Goal: Information Seeking & Learning: Learn about a topic

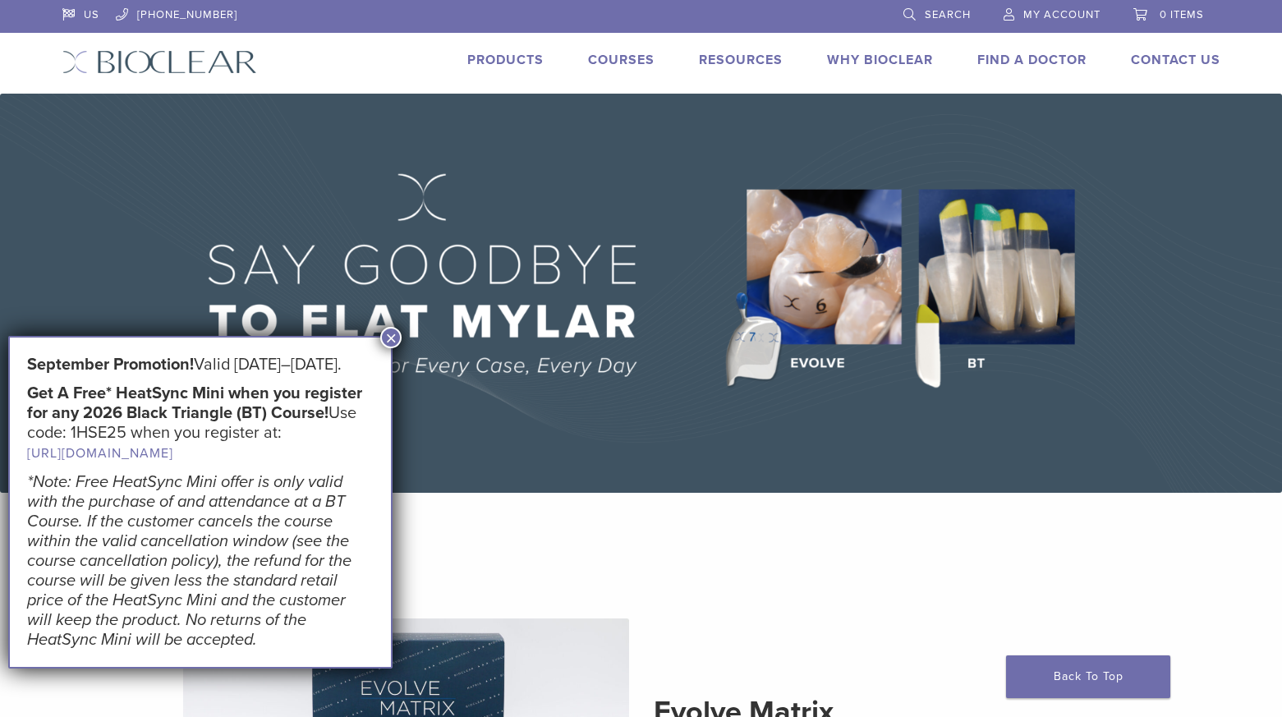
click at [394, 335] on button "×" at bounding box center [390, 337] width 21 height 21
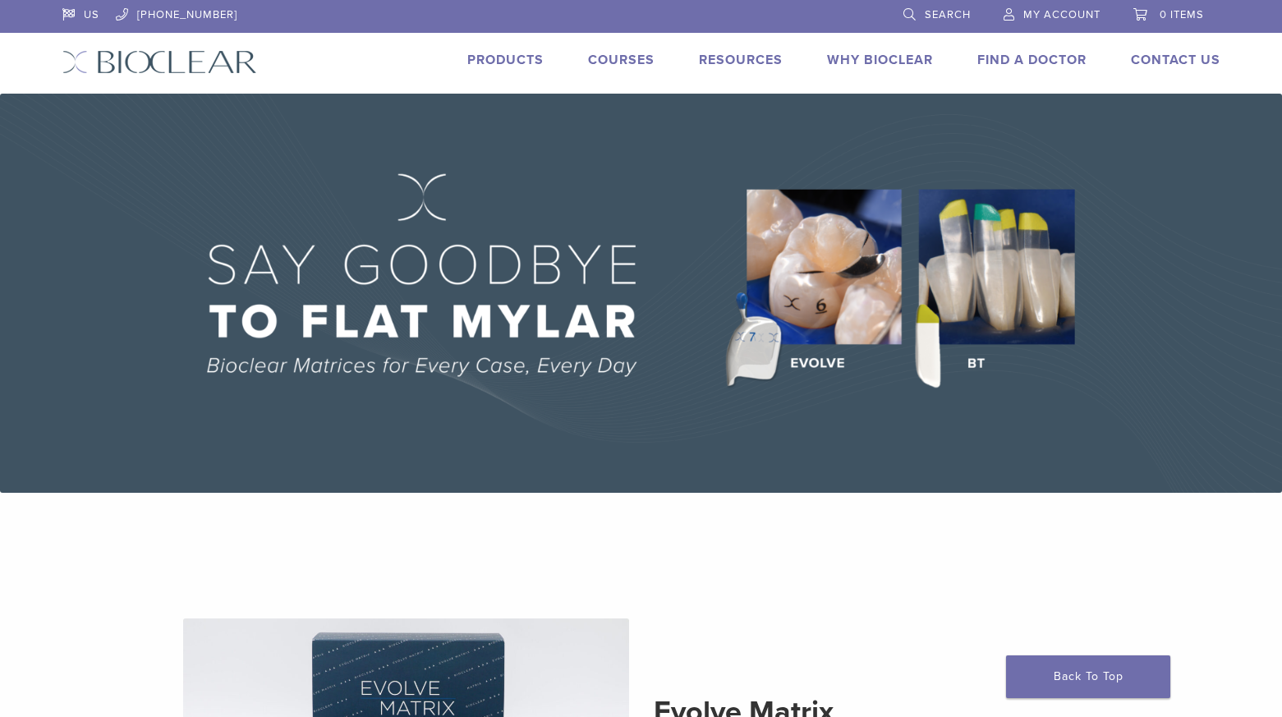
click at [525, 62] on link "Products" at bounding box center [505, 60] width 76 height 16
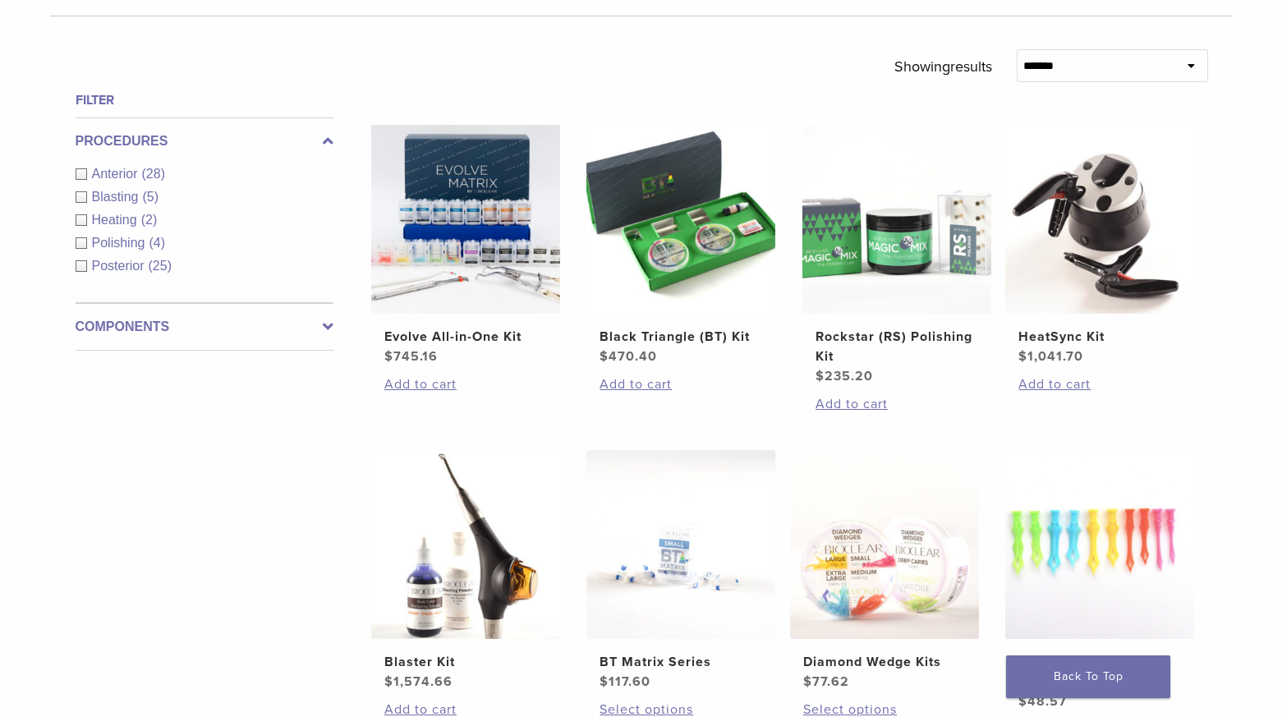
scroll to position [575, 0]
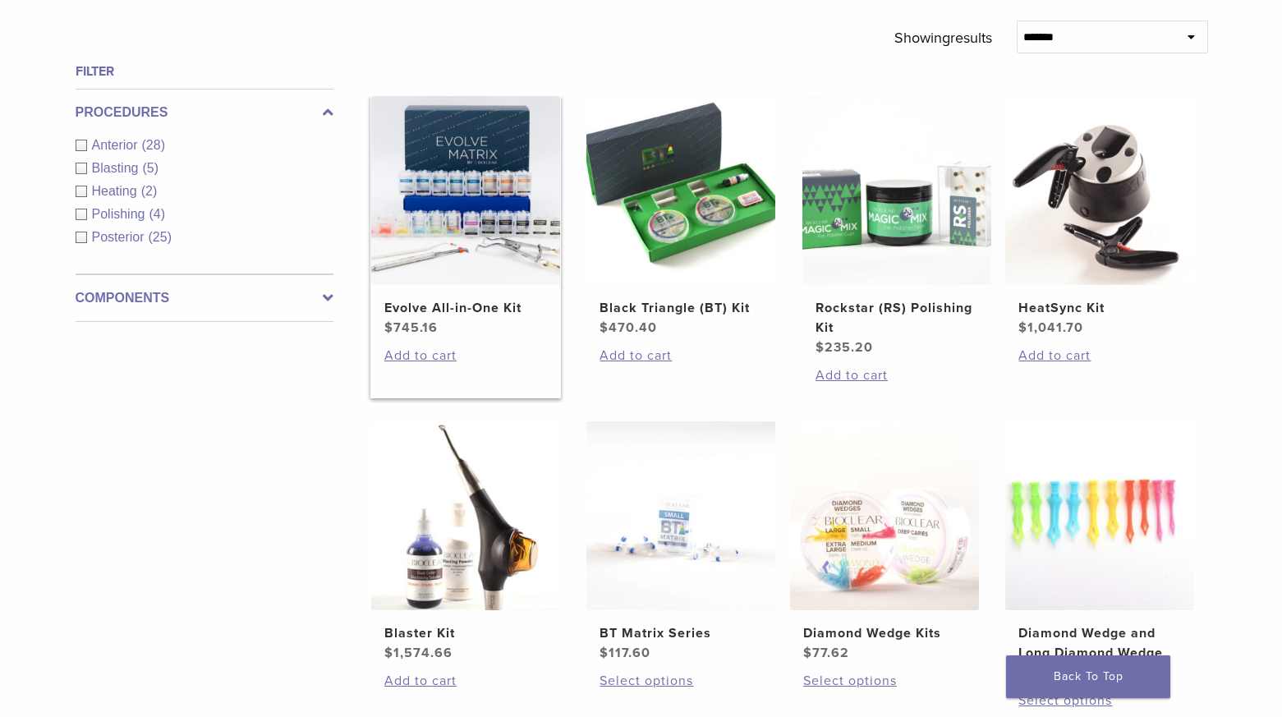
click at [516, 243] on img at bounding box center [465, 190] width 189 height 189
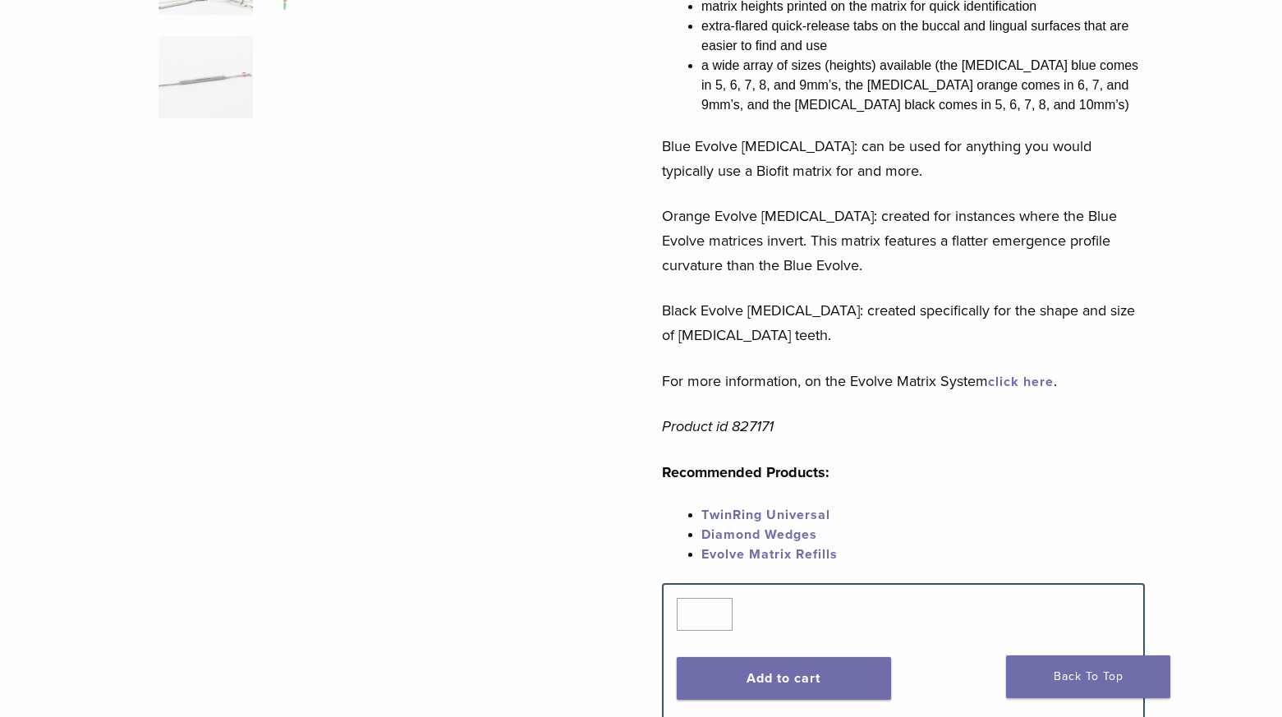
scroll to position [493, 0]
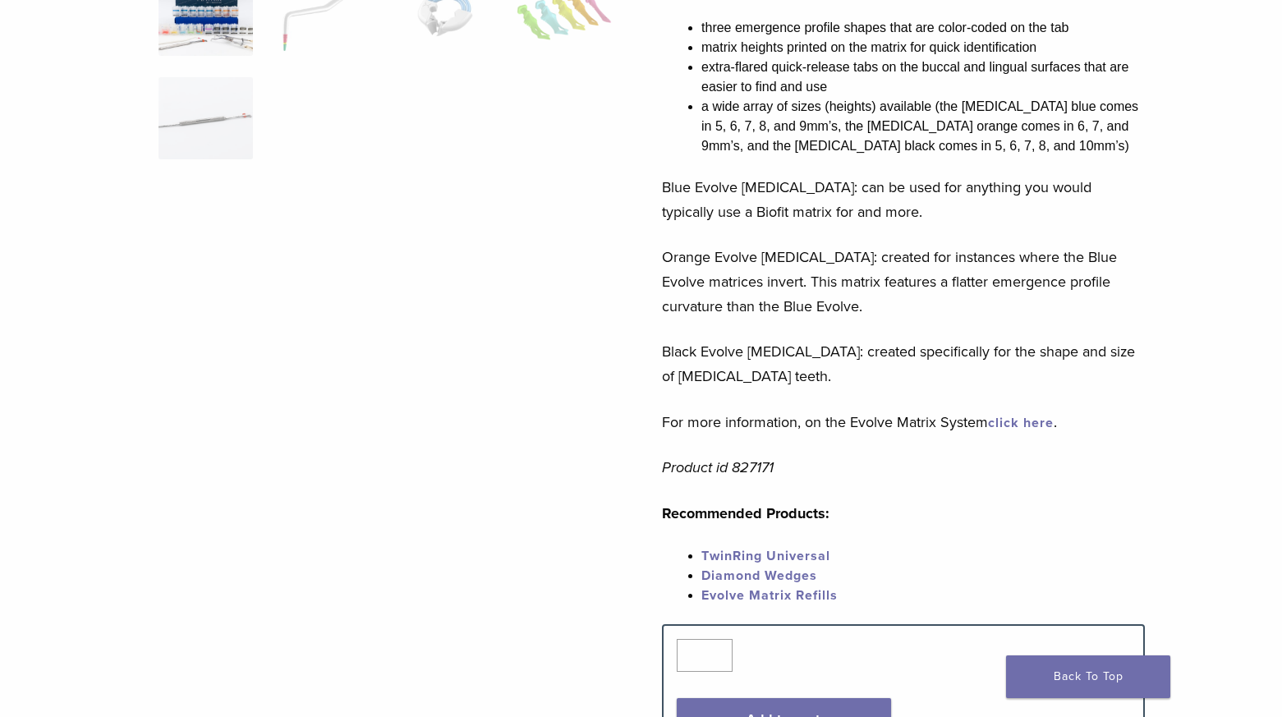
click at [1007, 416] on link "click here" at bounding box center [1021, 423] width 66 height 16
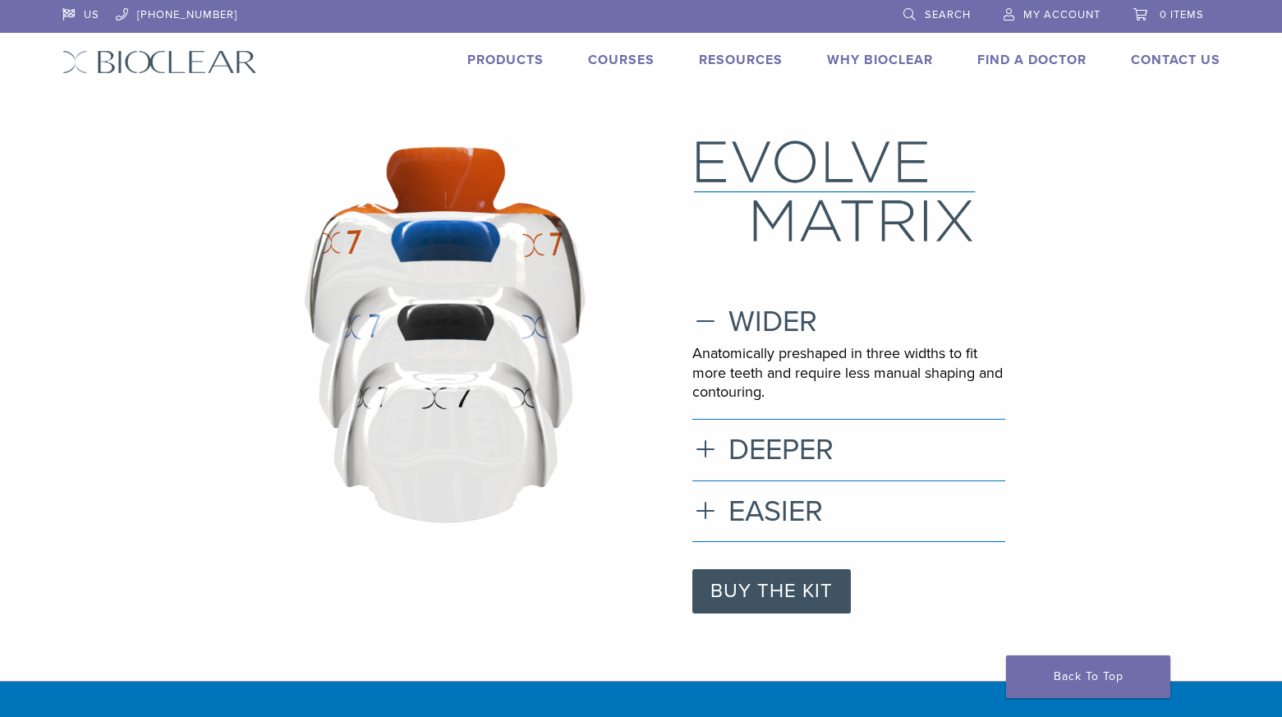
click at [598, 57] on link "Courses" at bounding box center [621, 60] width 67 height 16
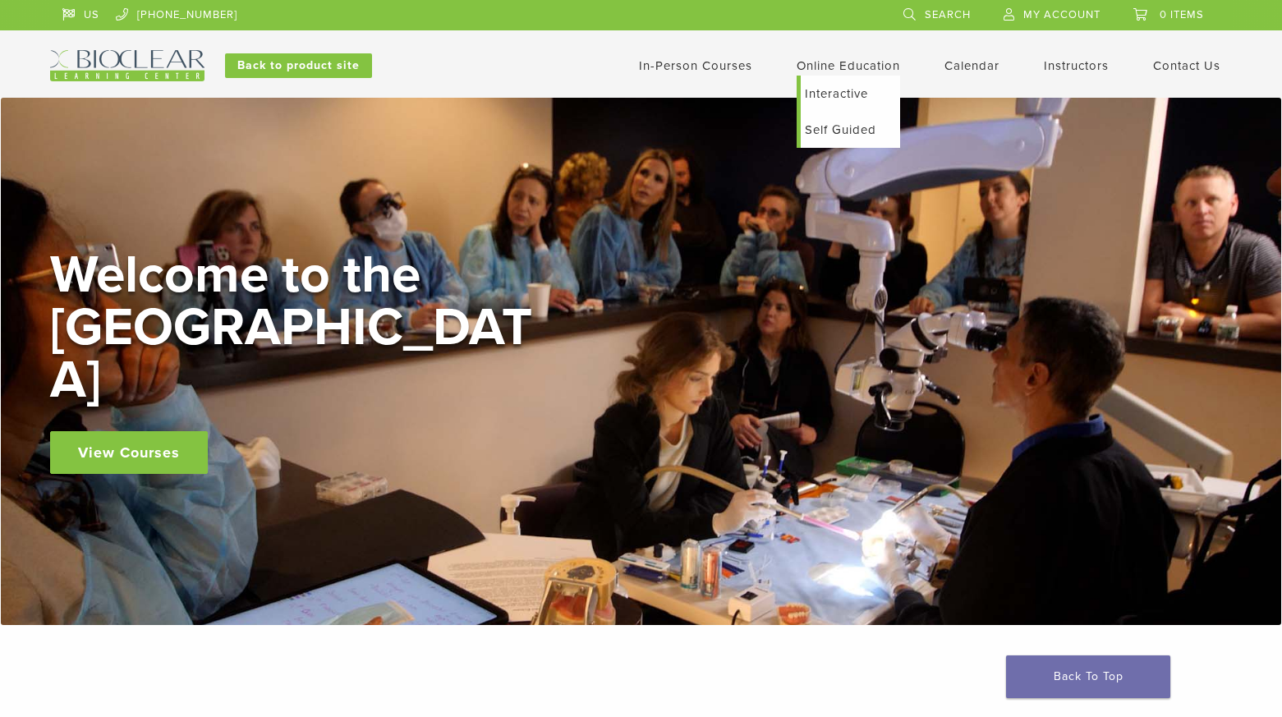
click at [803, 67] on link "Online Education" at bounding box center [847, 65] width 103 height 15
click at [822, 126] on link "Self Guided" at bounding box center [849, 130] width 99 height 36
